Goal: Transaction & Acquisition: Download file/media

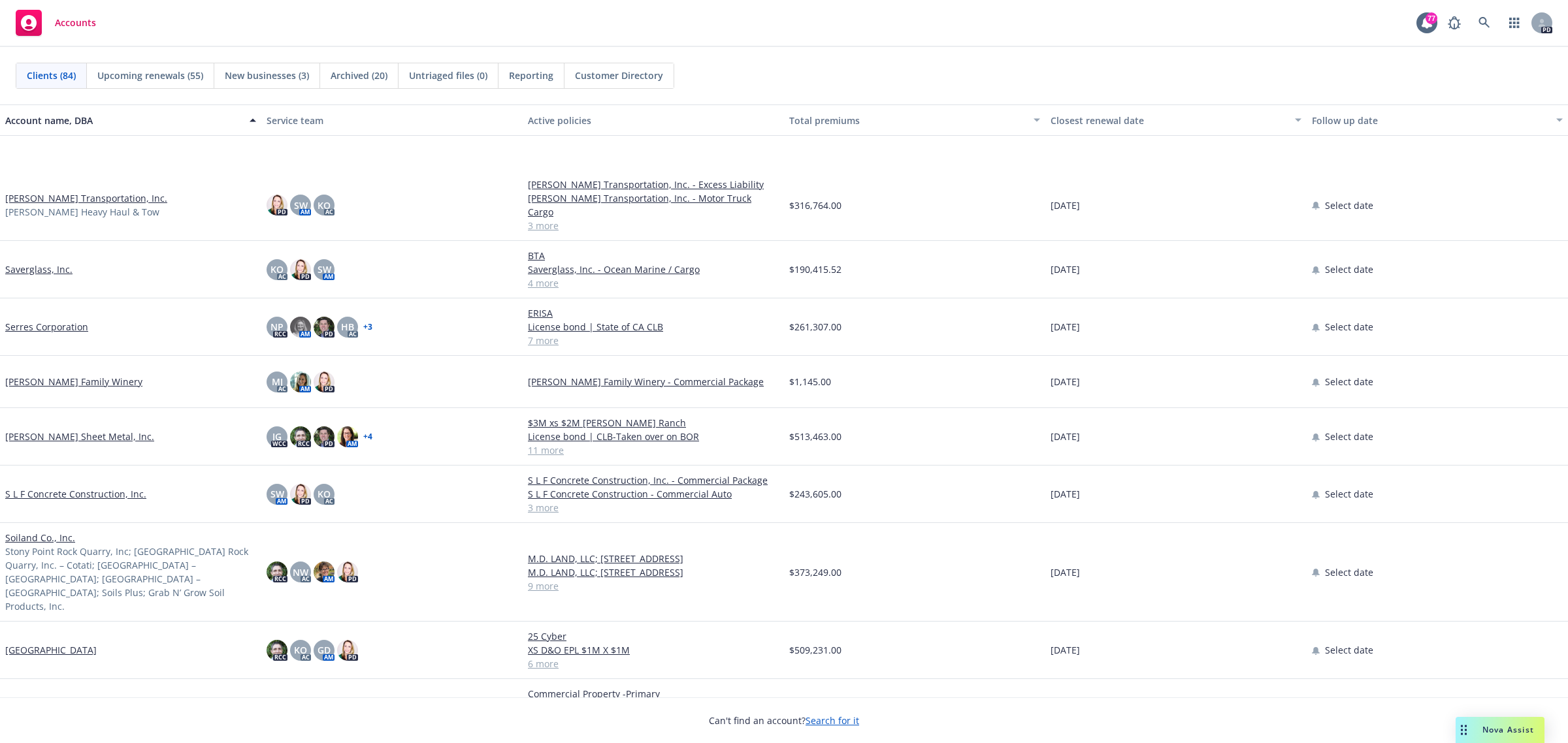
scroll to position [3346, 0]
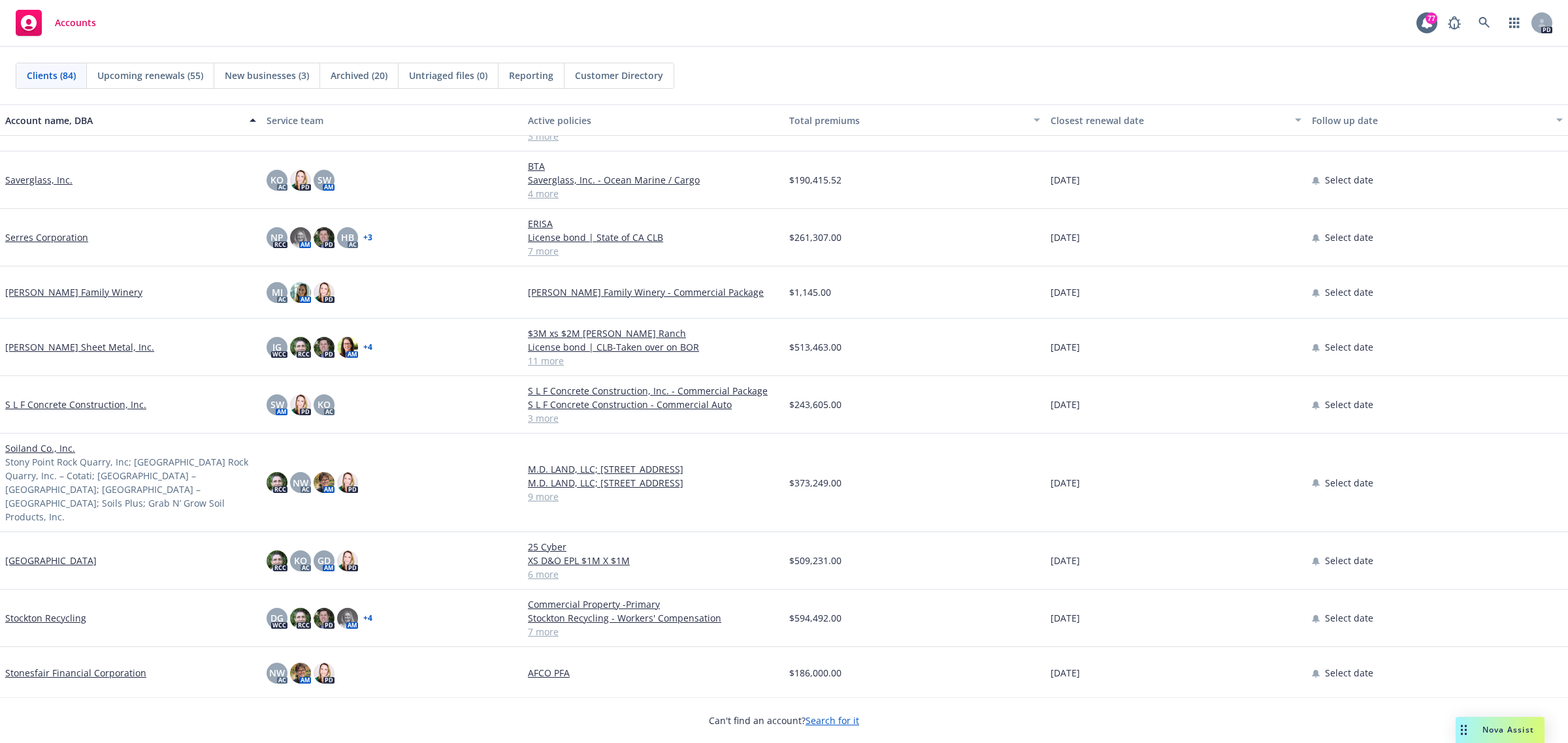
click at [53, 398] on link "S L F Concrete Construction, Inc." at bounding box center [75, 405] width 141 height 14
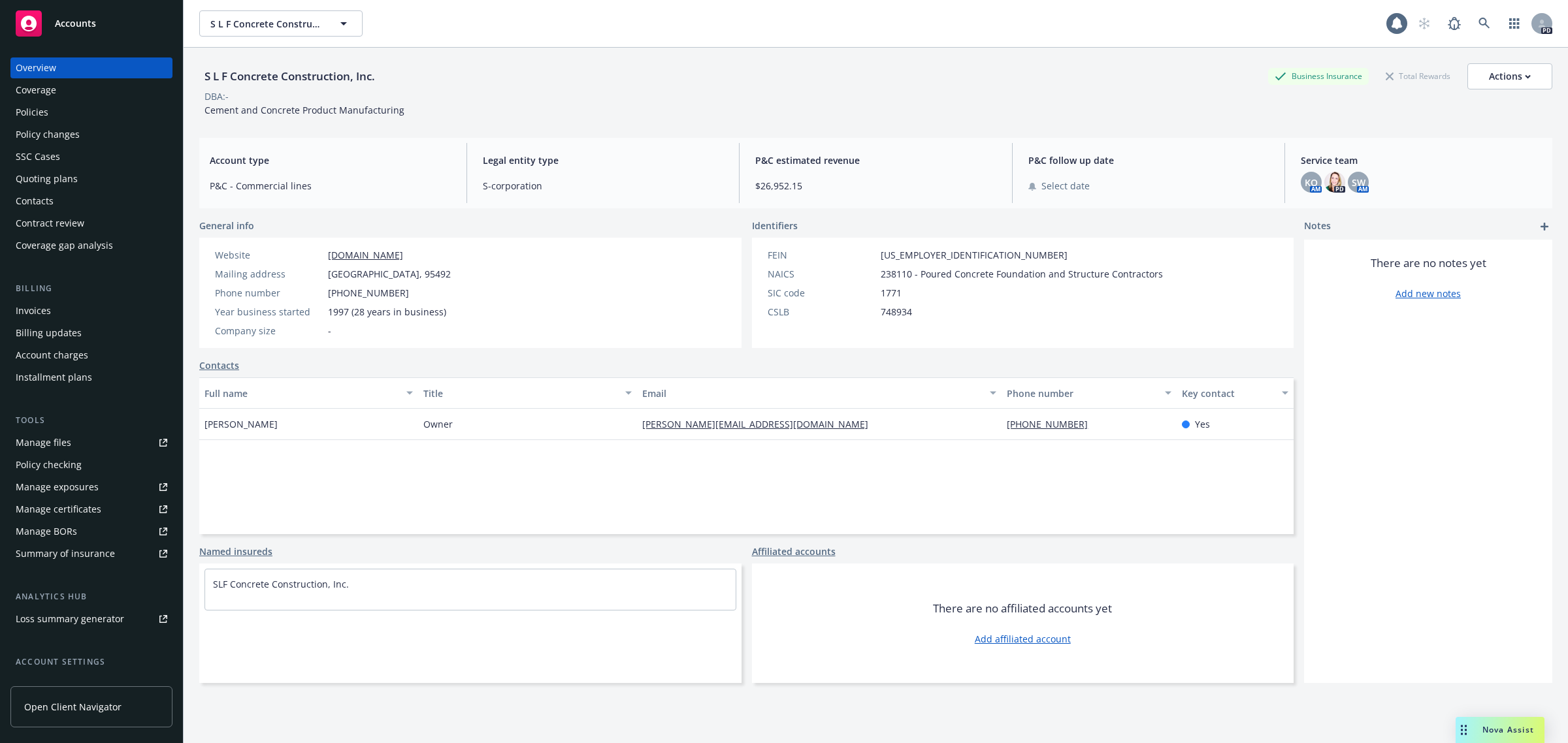
click at [34, 111] on div "Policies" at bounding box center [32, 111] width 33 height 21
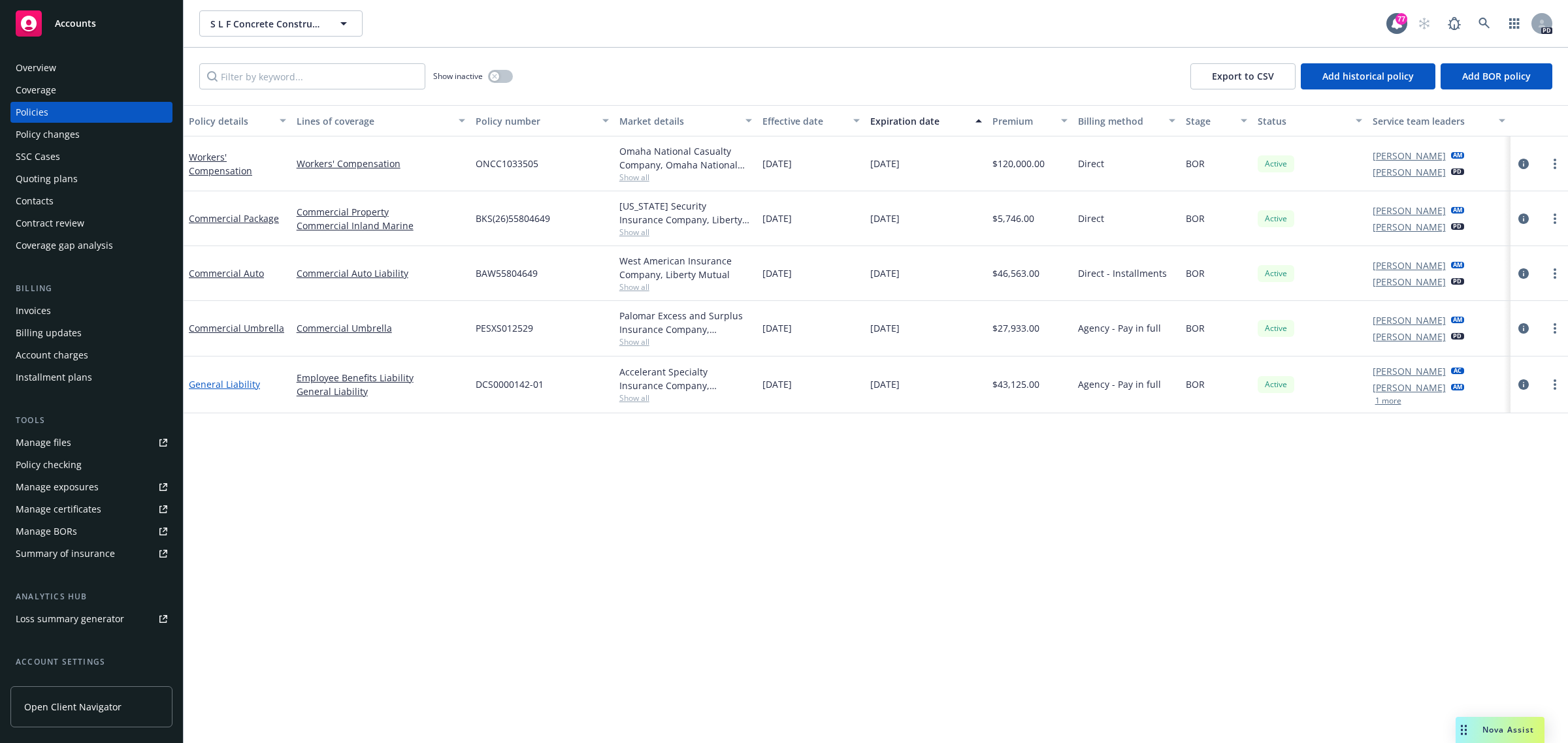
click at [217, 384] on link "General Liability" at bounding box center [225, 384] width 71 height 13
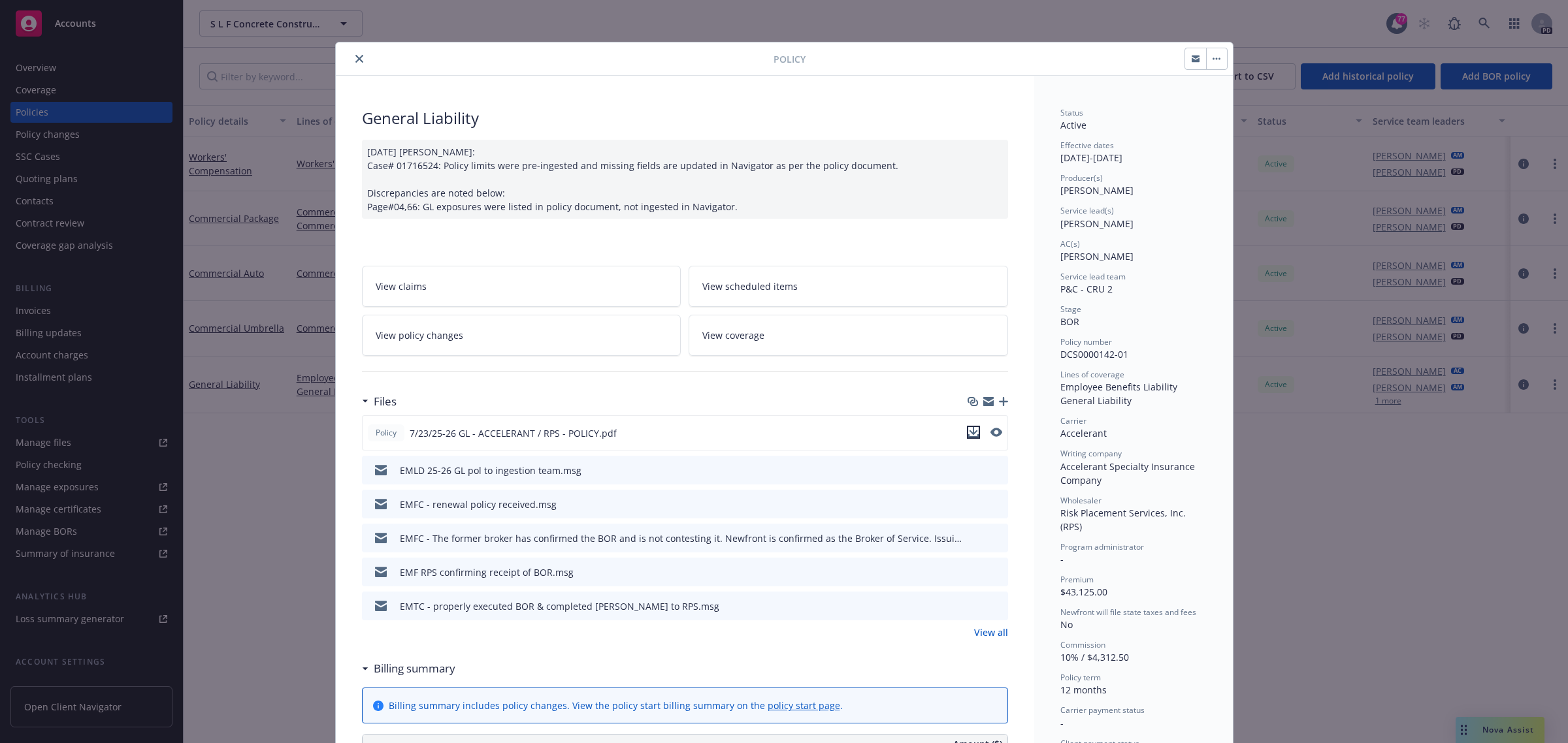
click at [968, 431] on icon "download file" at bounding box center [973, 432] width 11 height 11
